Goal: Task Accomplishment & Management: Use online tool/utility

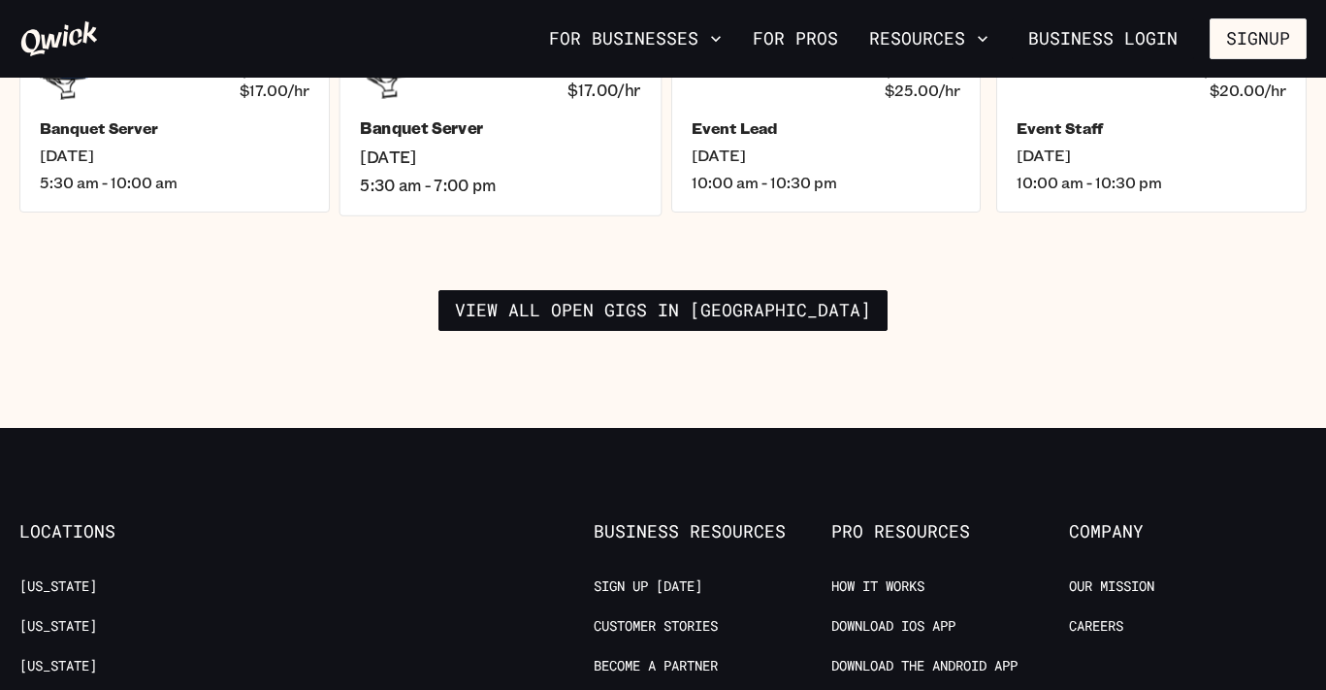
scroll to position [3123, 0]
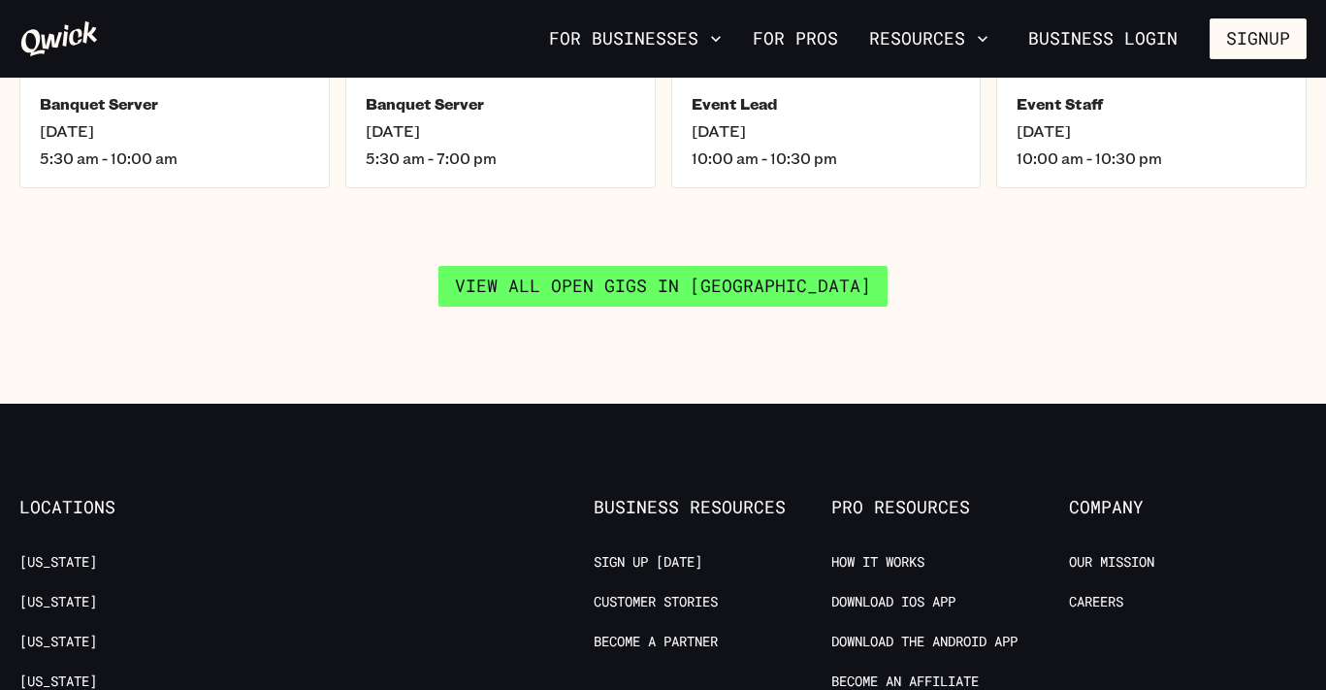
click at [646, 268] on link "View all open gigs in [GEOGRAPHIC_DATA]" at bounding box center [662, 286] width 449 height 41
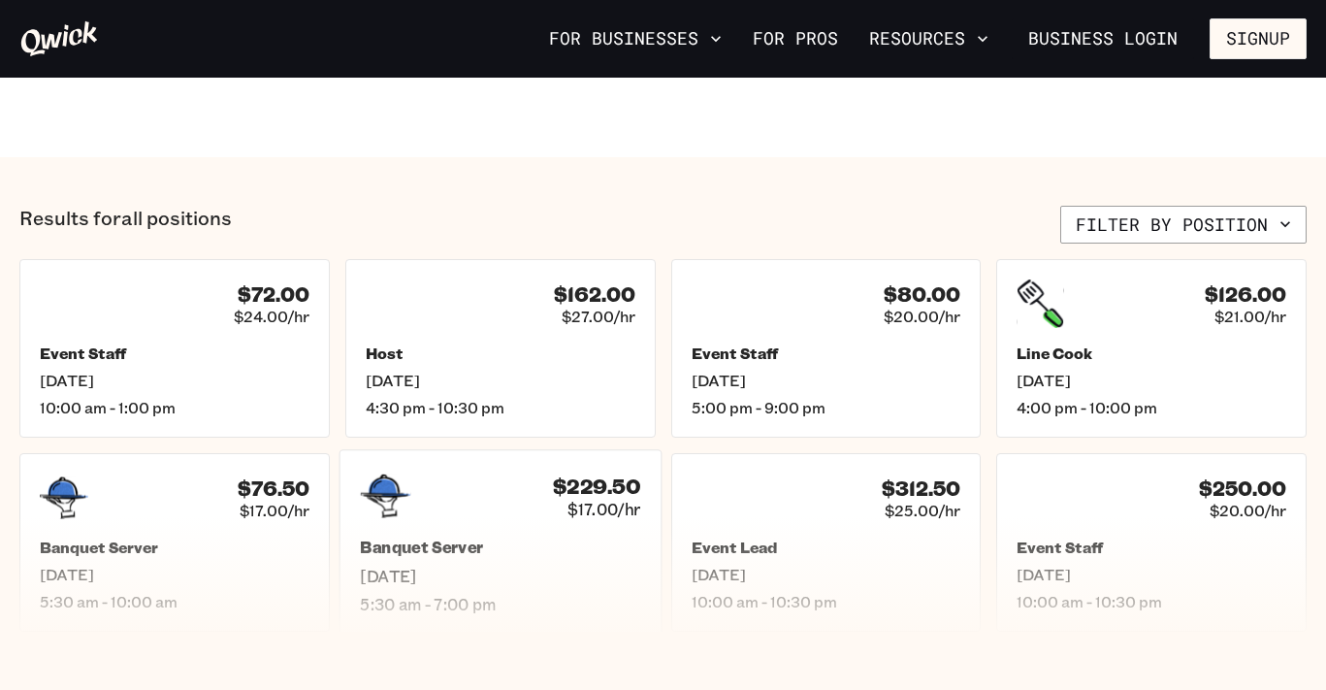
scroll to position [734, 0]
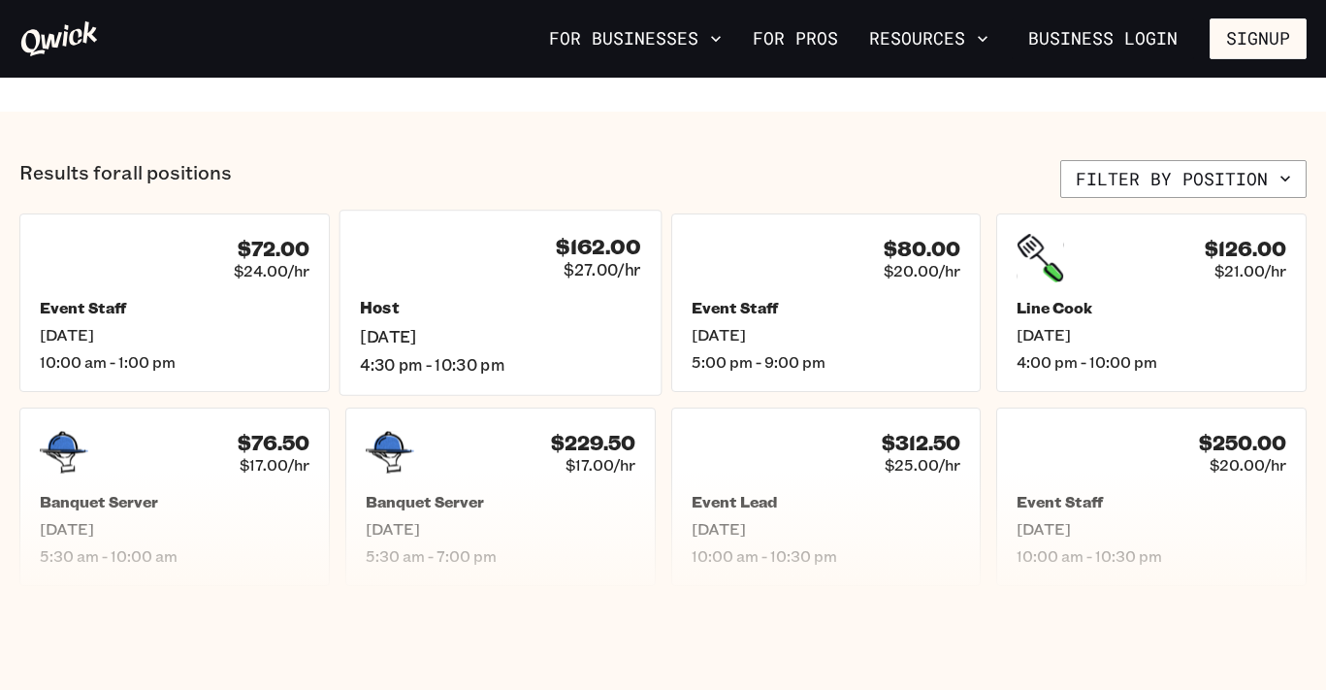
click at [532, 294] on div "$162.00 $27.00/hr Host [DATE] 4:30 pm - 10:30 pm" at bounding box center [499, 302] width 323 height 185
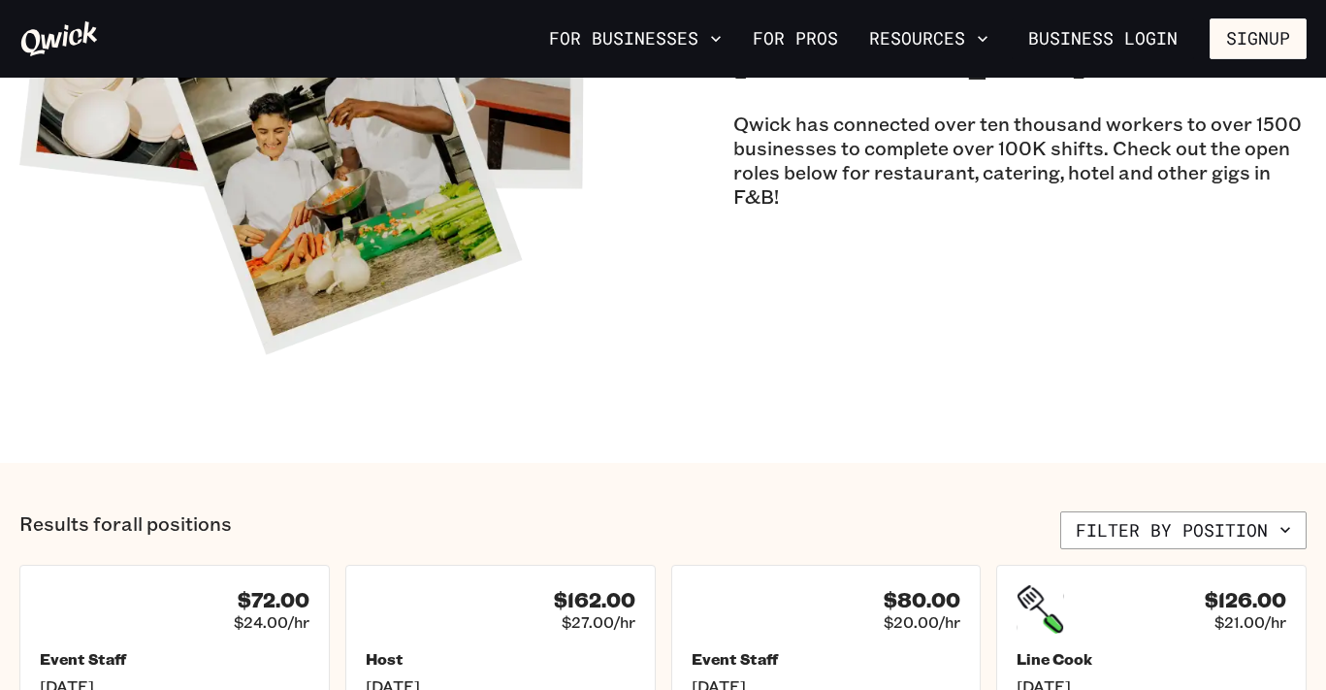
scroll to position [393, 0]
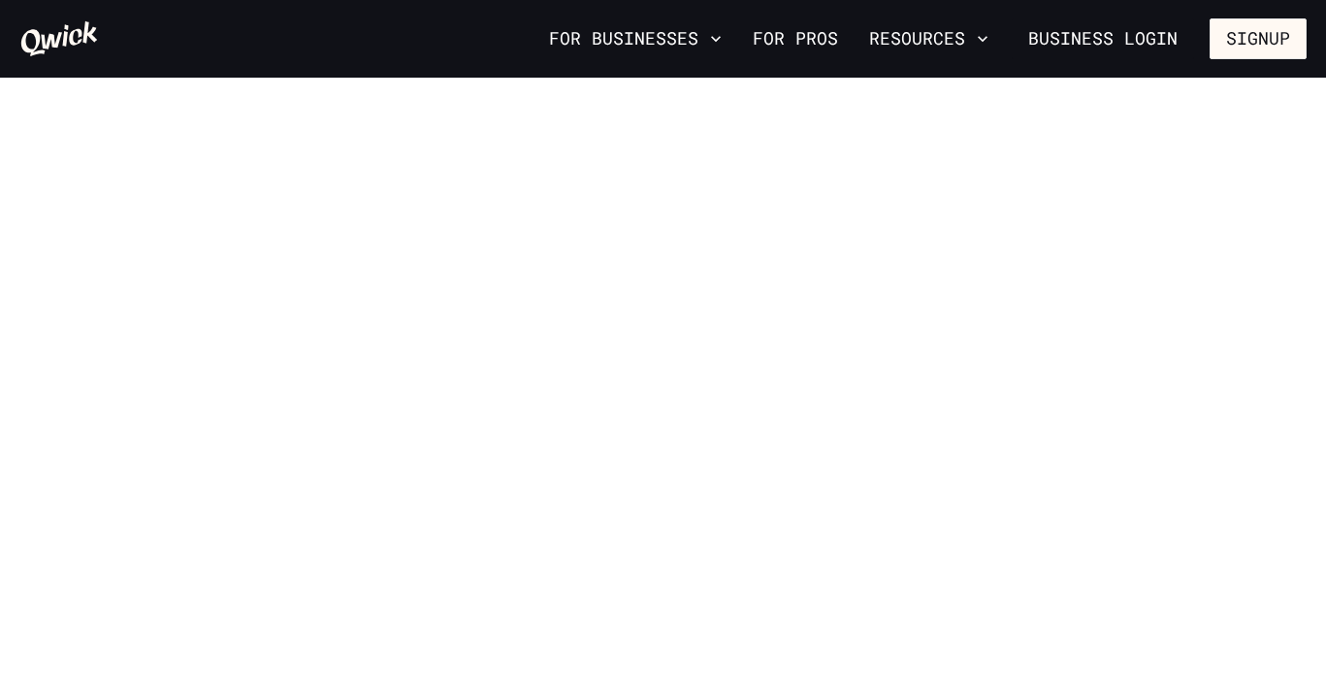
scroll to position [3123, 0]
